Goal: Information Seeking & Learning: Learn about a topic

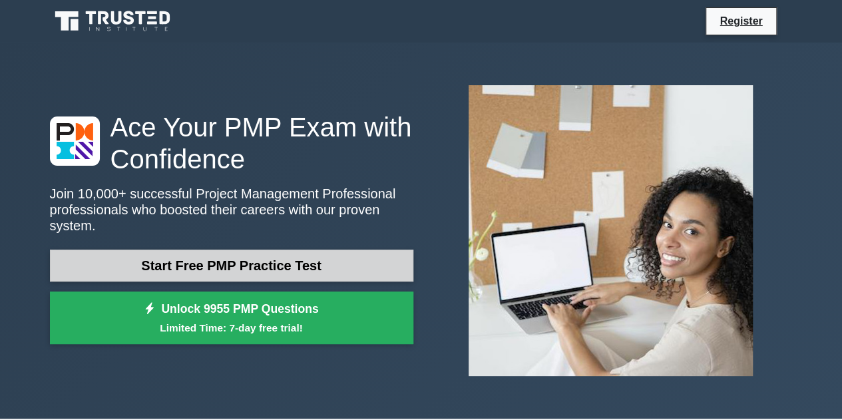
click at [321, 263] on link "Start Free PMP Practice Test" at bounding box center [231, 266] width 363 height 32
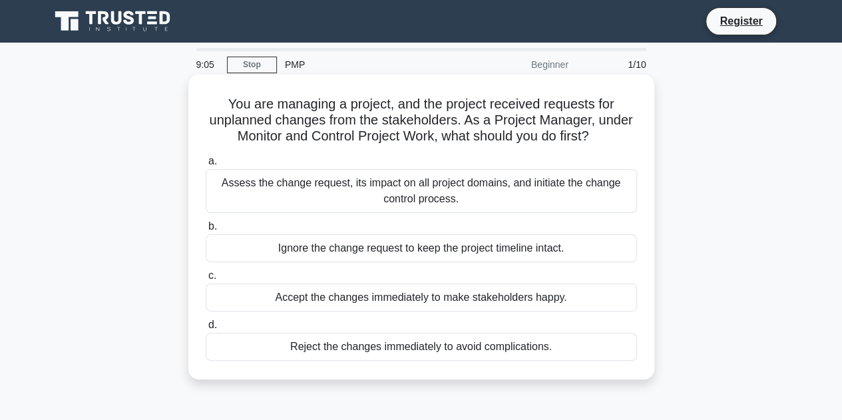
click at [461, 192] on div "Assess the change request, its impact on all project domains, and initiate the …" at bounding box center [421, 191] width 431 height 44
click at [206, 166] on input "a. Assess the change request, its impact on all project domains, and initiate t…" at bounding box center [206, 161] width 0 height 9
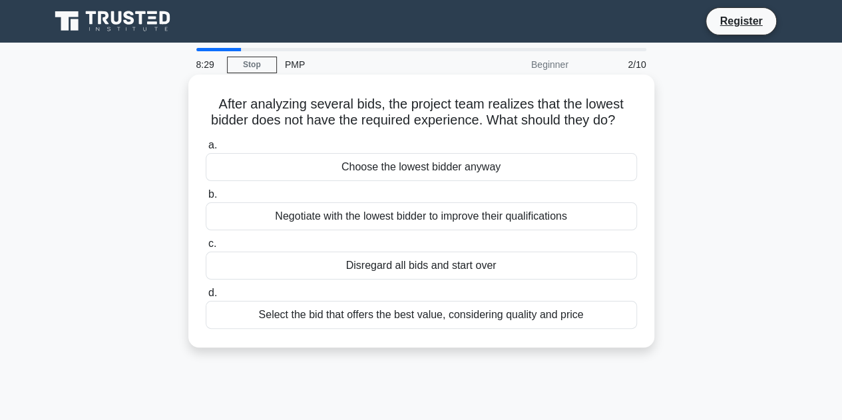
click at [459, 230] on div "Negotiate with the lowest bidder to improve their qualifications" at bounding box center [421, 216] width 431 height 28
click at [206, 199] on input "b. Negotiate with the lowest bidder to improve their qualifications" at bounding box center [206, 194] width 0 height 9
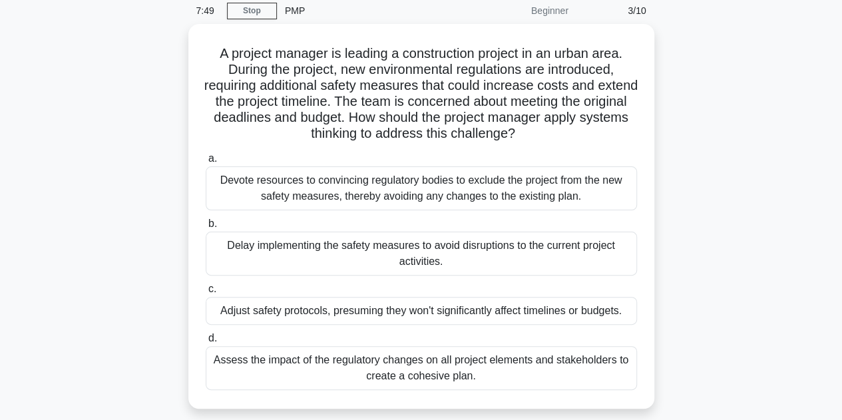
scroll to position [55, 0]
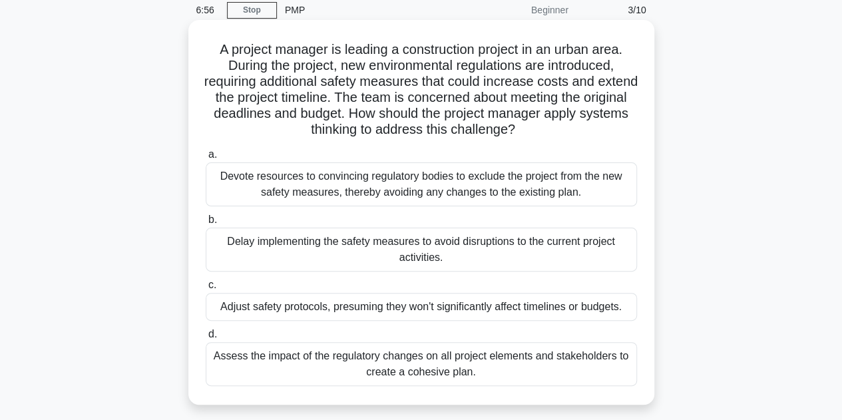
click at [451, 360] on div "Assess the impact of the regulatory changes on all project elements and stakeho…" at bounding box center [421, 364] width 431 height 44
click at [206, 339] on input "d. Assess the impact of the regulatory changes on all project elements and stak…" at bounding box center [206, 334] width 0 height 9
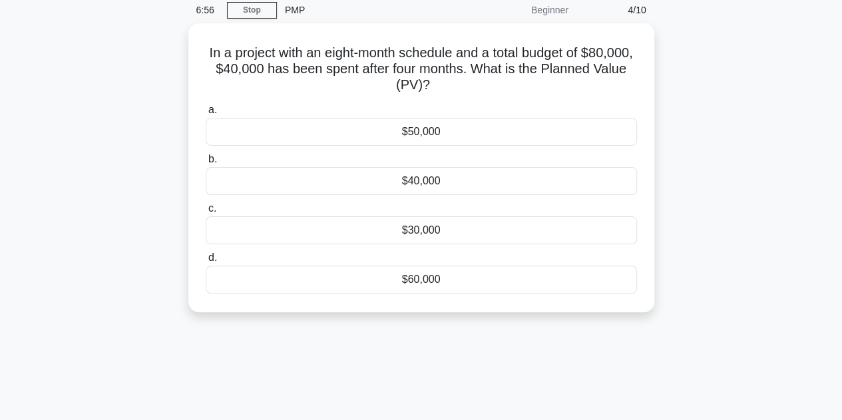
scroll to position [0, 0]
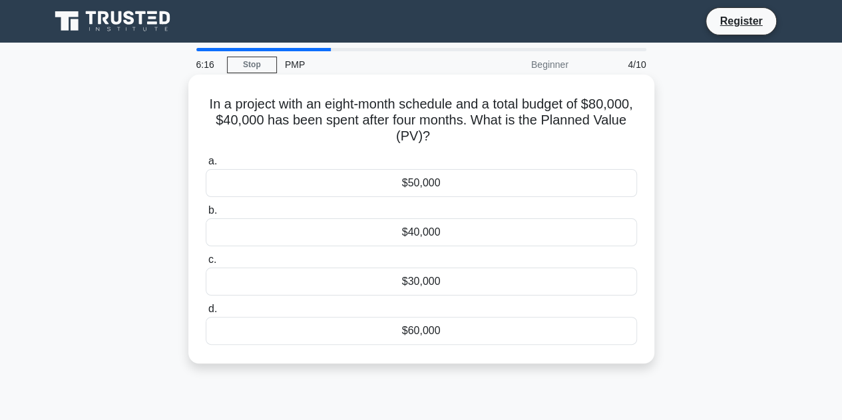
click at [457, 328] on div "$60,000" at bounding box center [421, 331] width 431 height 28
click at [206, 314] on input "d. $60,000" at bounding box center [206, 309] width 0 height 9
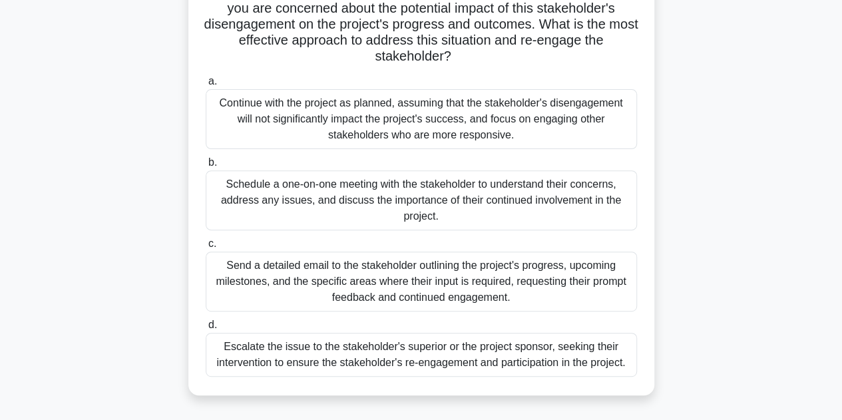
scroll to position [160, 0]
click at [468, 192] on div "Schedule a one-on-one meeting with the stakeholder to understand their concerns…" at bounding box center [421, 200] width 431 height 60
click at [206, 166] on input "b. Schedule a one-on-one meeting with the stakeholder to understand their conce…" at bounding box center [206, 162] width 0 height 9
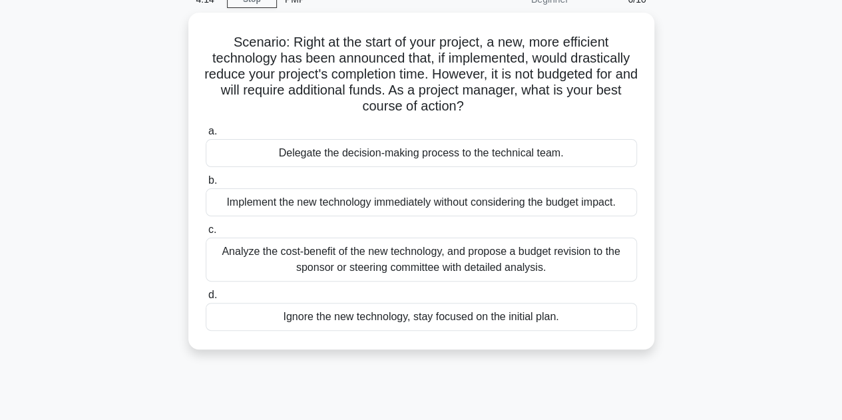
scroll to position [71, 0]
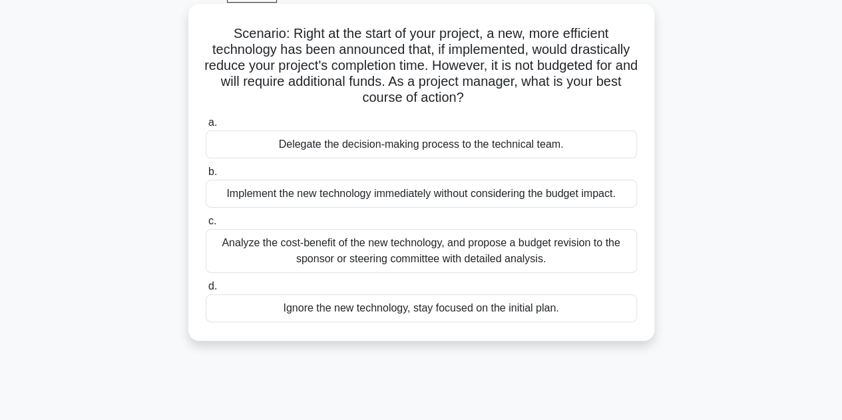
click at [550, 255] on div "Analyze the cost-benefit of the new technology, and propose a budget revision t…" at bounding box center [421, 251] width 431 height 44
click at [206, 226] on input "c. Analyze the cost-benefit of the new technology, and propose a budget revisio…" at bounding box center [206, 221] width 0 height 9
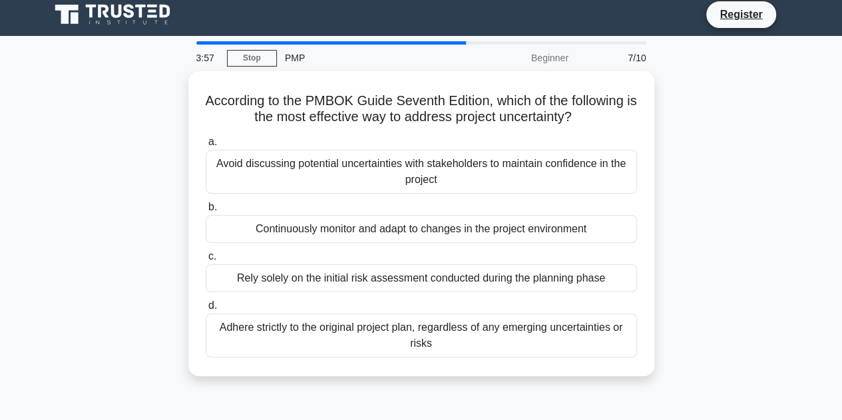
scroll to position [0, 0]
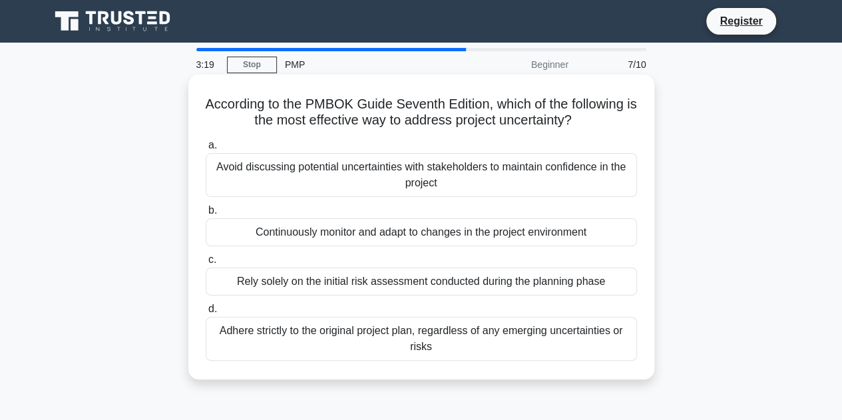
click at [564, 240] on div "Continuously monitor and adapt to changes in the project environment" at bounding box center [421, 232] width 431 height 28
click at [206, 215] on input "b. Continuously monitor and adapt to changes in the project environment" at bounding box center [206, 210] width 0 height 9
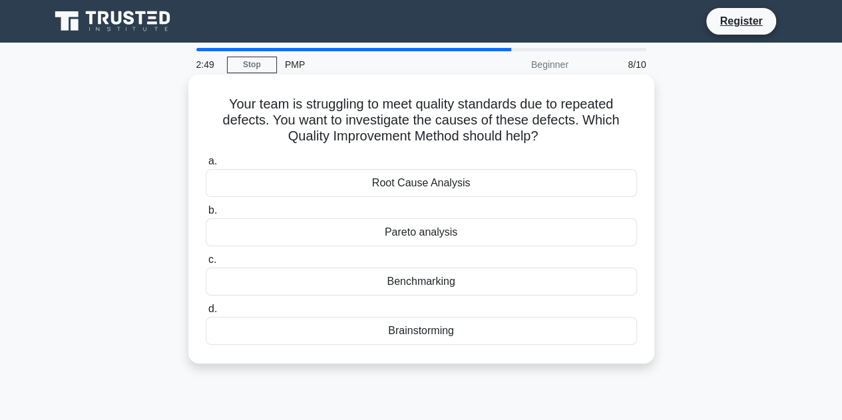
click at [474, 188] on div "Root Cause Analysis" at bounding box center [421, 183] width 431 height 28
click at [206, 166] on input "a. Root Cause Analysis" at bounding box center [206, 161] width 0 height 9
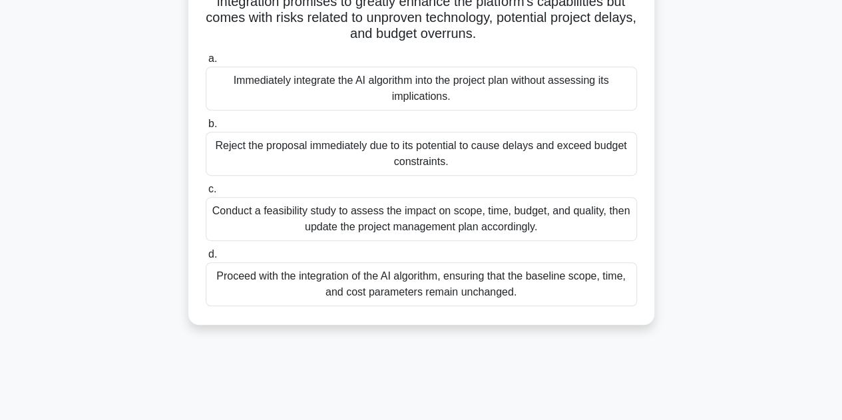
scroll to position [298, 0]
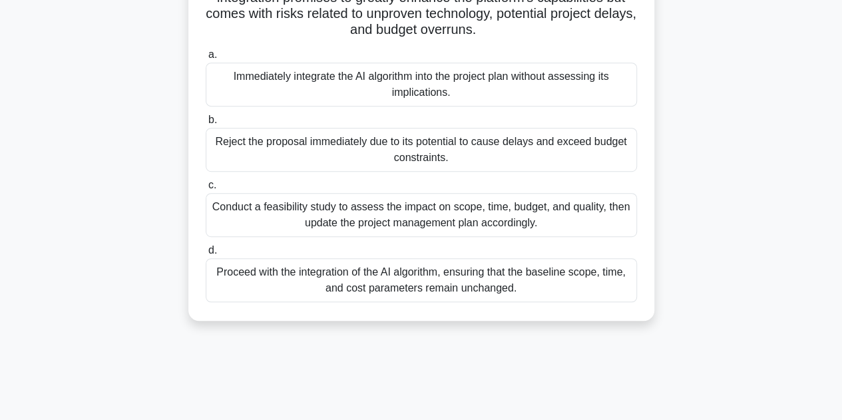
click at [521, 213] on div "Conduct a feasibility study to assess the impact on scope, time, budget, and qu…" at bounding box center [421, 215] width 431 height 44
click at [206, 190] on input "c. Conduct a feasibility study to assess the impact on scope, time, budget, and…" at bounding box center [206, 185] width 0 height 9
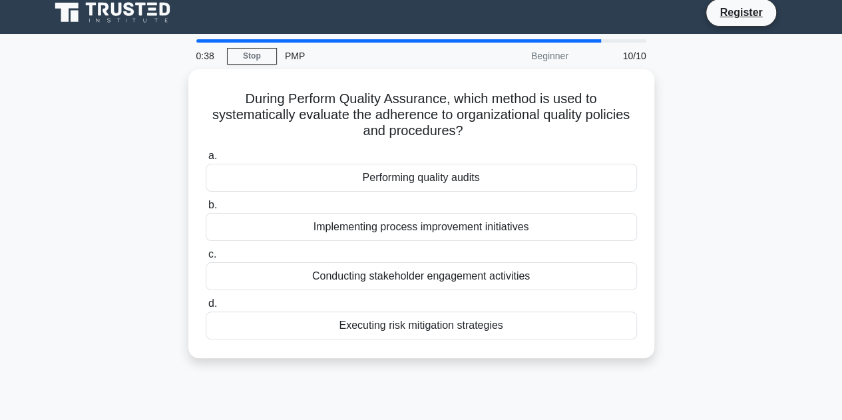
scroll to position [0, 0]
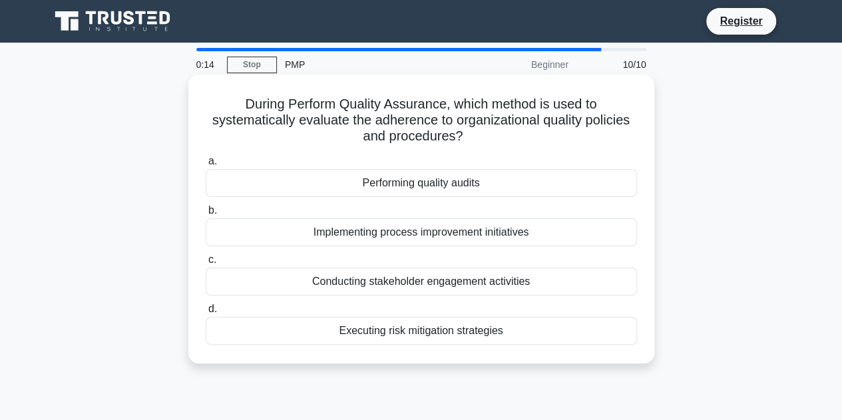
click at [541, 283] on div "Conducting stakeholder engagement activities" at bounding box center [421, 282] width 431 height 28
click at [206, 264] on input "c. Conducting stakeholder engagement activities" at bounding box center [206, 260] width 0 height 9
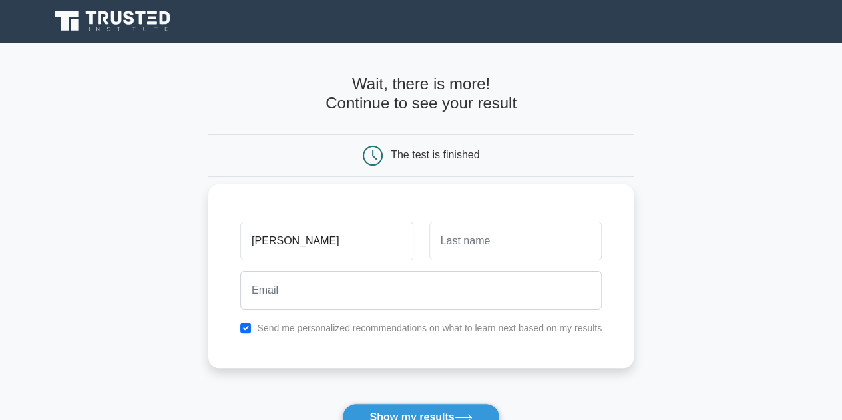
type input "[PERSON_NAME]"
click at [511, 234] on input "text" at bounding box center [515, 241] width 172 height 39
type input "nath"
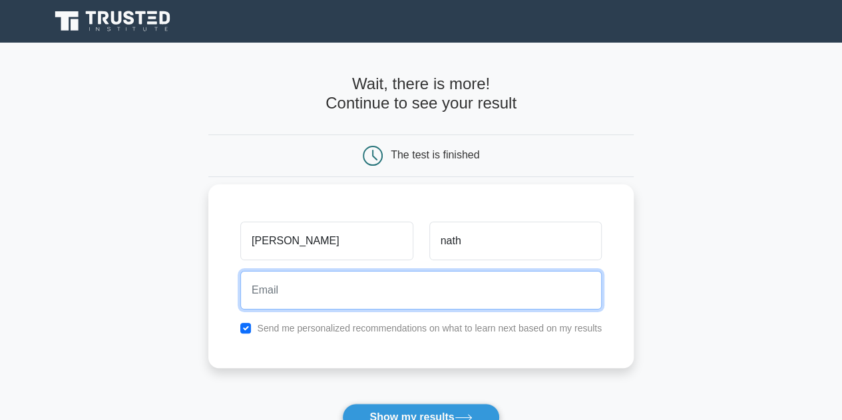
click at [421, 282] on input "email" at bounding box center [420, 290] width 361 height 39
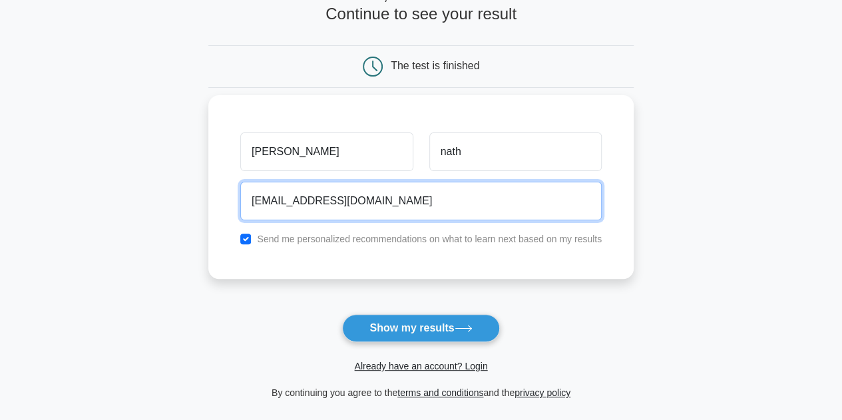
scroll to position [89, 0]
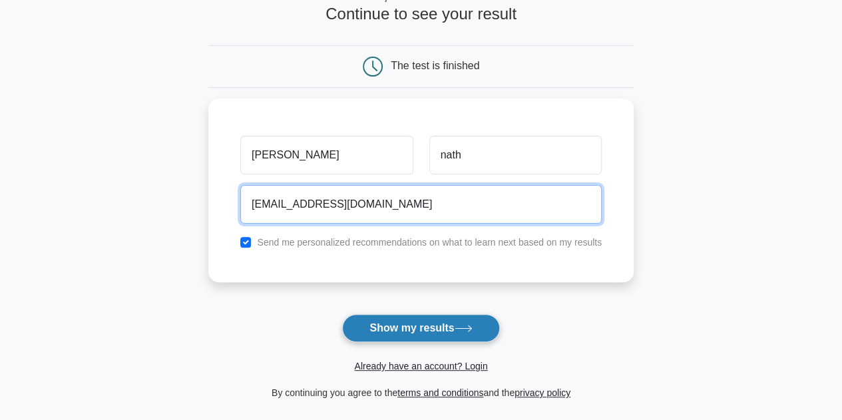
type input "shalenenath3@gmail.com"
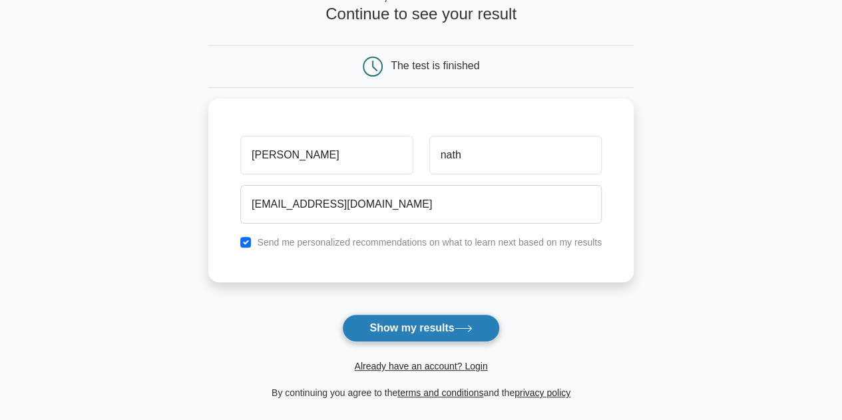
click at [453, 324] on button "Show my results" at bounding box center [420, 328] width 157 height 28
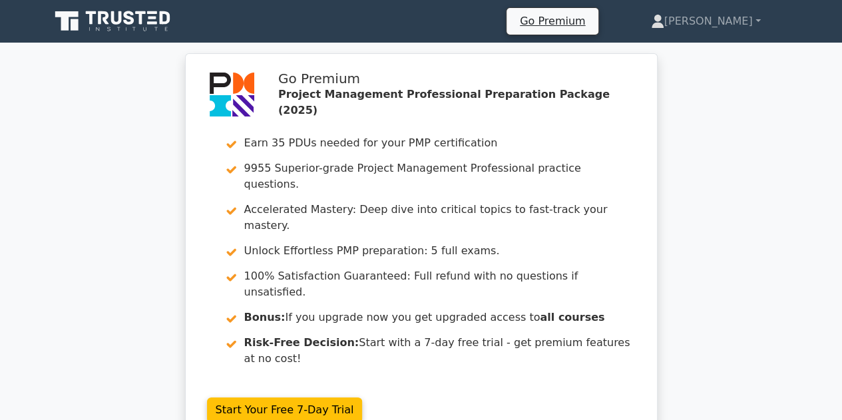
click at [363, 397] on link "Start Your Free 7-Day Trial" at bounding box center [285, 409] width 156 height 25
